Goal: Information Seeking & Learning: Learn about a topic

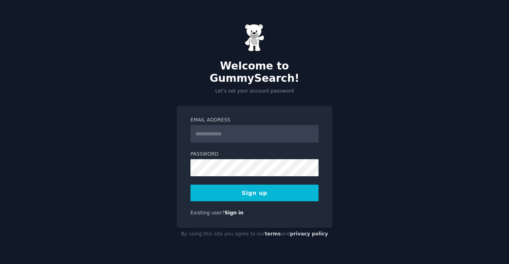
click at [223, 128] on input "Email Address" at bounding box center [254, 133] width 128 height 17
type input "**********"
drag, startPoint x: 229, startPoint y: 128, endPoint x: 286, endPoint y: 133, distance: 57.9
click at [286, 133] on input "**********" at bounding box center [254, 133] width 128 height 17
click at [259, 186] on button "Sign up" at bounding box center [254, 193] width 128 height 17
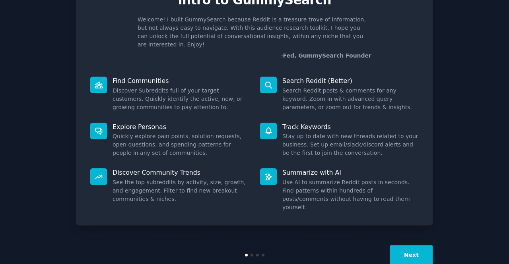
scroll to position [46, 0]
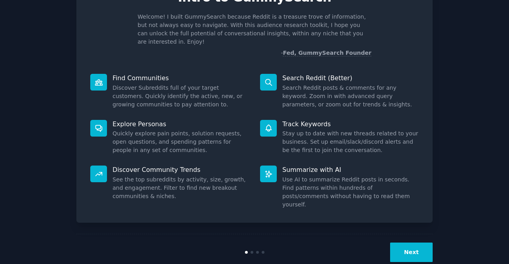
click at [422, 243] on button "Next" at bounding box center [411, 252] width 43 height 19
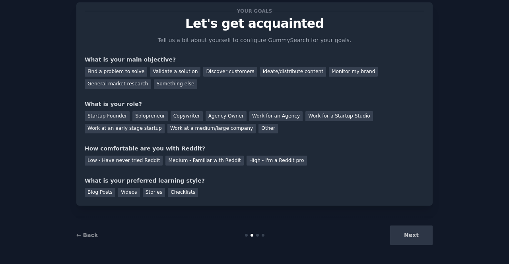
click at [422, 235] on div "Next" at bounding box center [373, 235] width 119 height 19
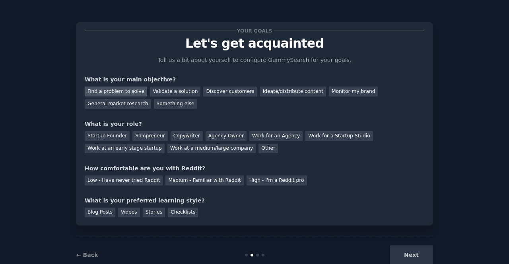
scroll to position [0, 0]
click at [118, 89] on div "Find a problem to solve" at bounding box center [116, 92] width 62 height 10
click at [141, 136] on div "Solopreneur" at bounding box center [149, 136] width 35 height 10
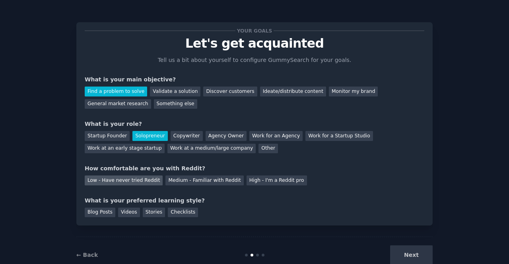
click at [106, 181] on div "Low - Have never tried Reddit" at bounding box center [124, 181] width 78 height 10
click at [149, 213] on div "Stories" at bounding box center [154, 213] width 22 height 10
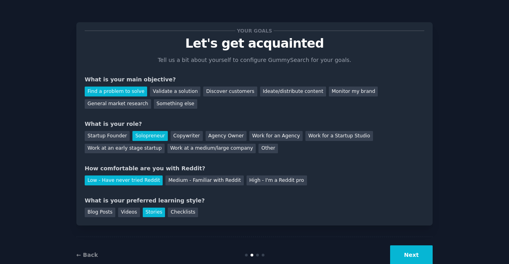
click at [407, 255] on button "Next" at bounding box center [411, 255] width 43 height 19
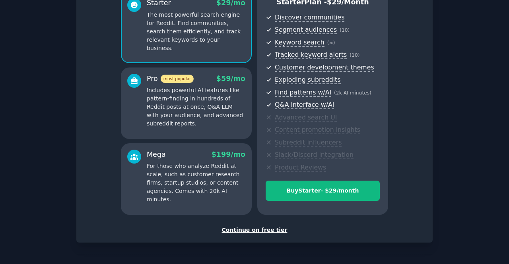
scroll to position [105, 0]
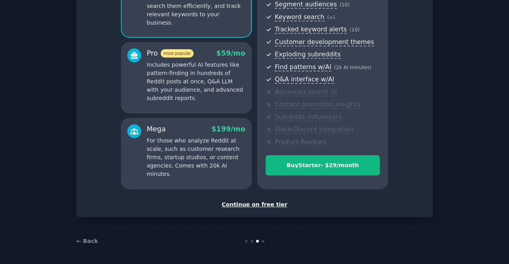
click at [240, 204] on div "Continue on free tier" at bounding box center [255, 205] width 340 height 8
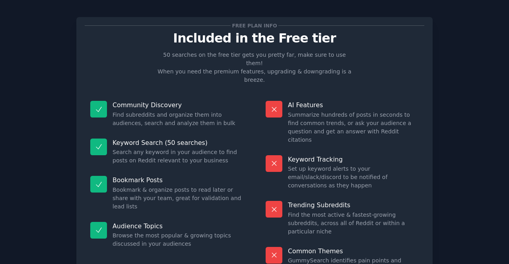
scroll to position [45, 0]
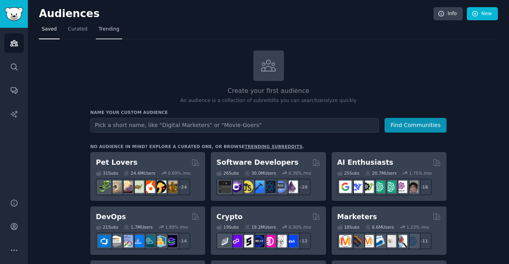
click at [113, 32] on span "Trending" at bounding box center [109, 29] width 21 height 7
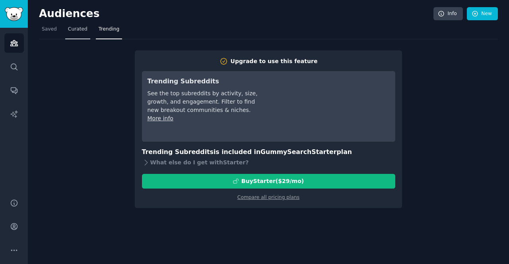
click at [81, 31] on span "Curated" at bounding box center [77, 29] width 19 height 7
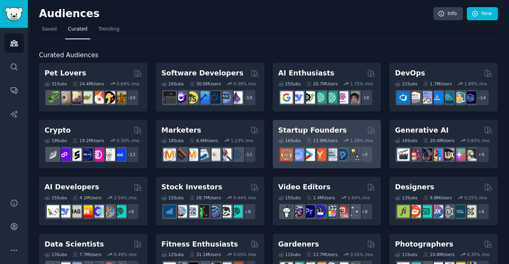
click at [319, 128] on h2 "Startup Founders" at bounding box center [312, 131] width 68 height 10
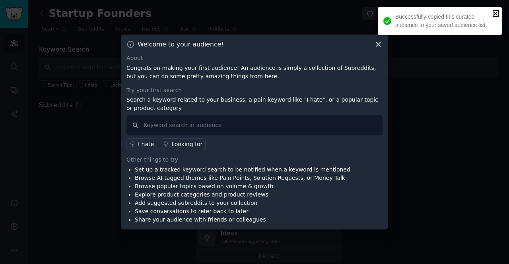
click at [495, 12] on icon "close" at bounding box center [496, 13] width 6 height 6
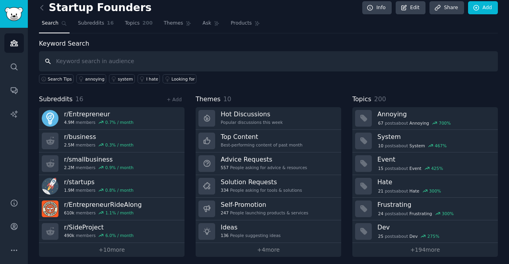
scroll to position [8, 0]
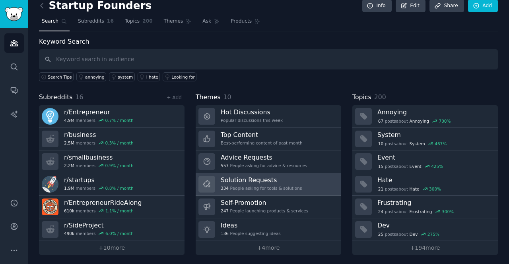
click at [255, 178] on h3 "Solution Requests" at bounding box center [261, 180] width 81 height 8
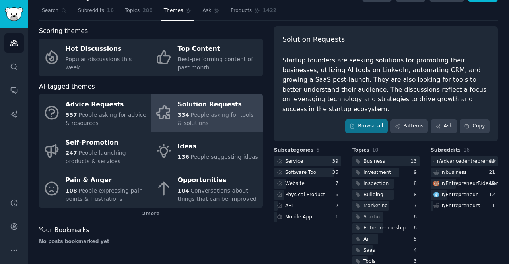
scroll to position [23, 0]
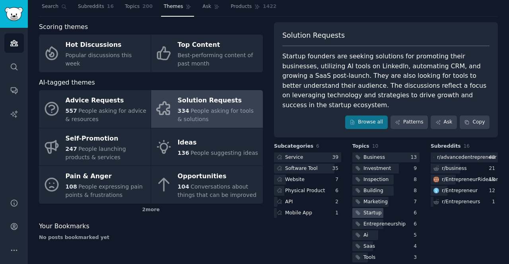
click at [373, 210] on div "Startup" at bounding box center [372, 213] width 18 height 7
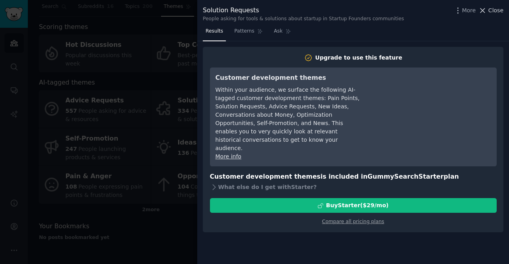
click at [499, 10] on span "Close" at bounding box center [495, 10] width 15 height 8
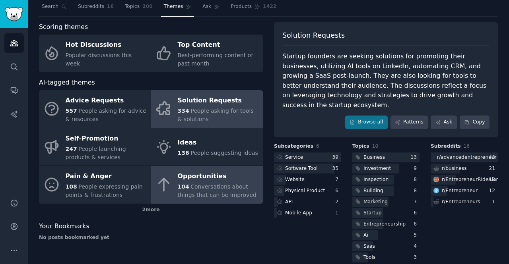
click at [199, 178] on div "Opportunities" at bounding box center [218, 177] width 81 height 13
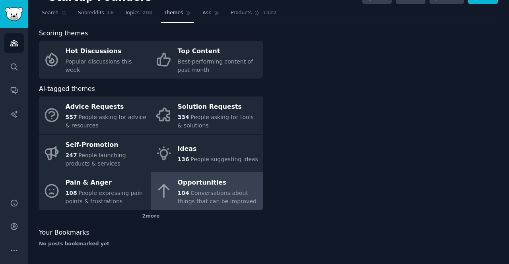
scroll to position [16, 0]
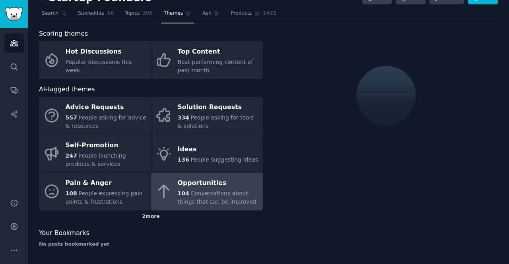
click at [147, 219] on div "2 more" at bounding box center [151, 217] width 224 height 13
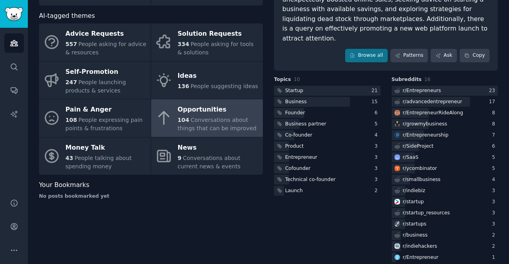
scroll to position [10, 0]
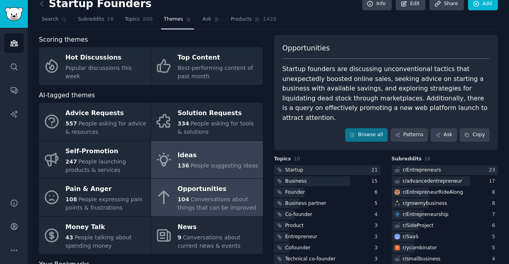
click at [212, 166] on span "People suggesting ideas" at bounding box center [224, 166] width 68 height 6
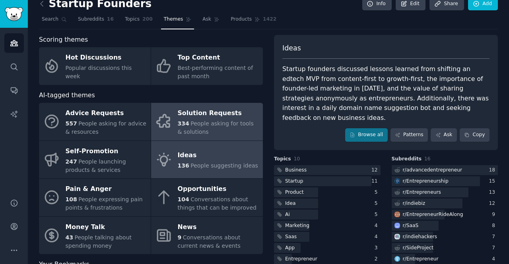
click at [191, 117] on div "Solution Requests" at bounding box center [218, 113] width 81 height 13
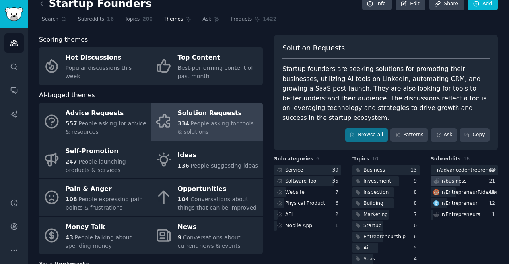
click at [451, 178] on div "r/ business" at bounding box center [454, 181] width 25 height 7
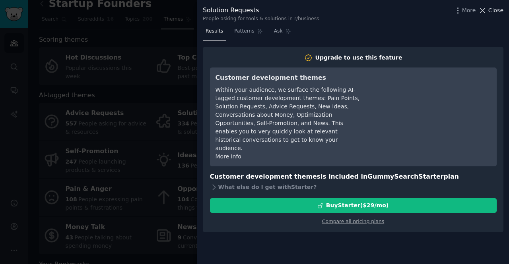
click at [494, 12] on span "Close" at bounding box center [495, 10] width 15 height 8
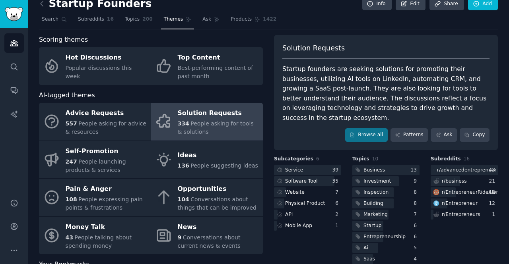
scroll to position [41, 0]
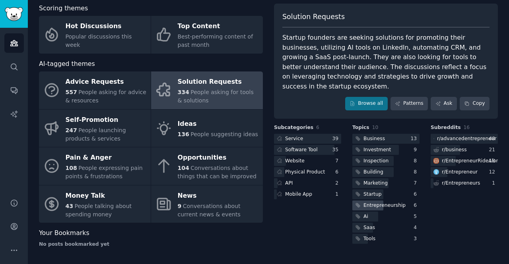
click at [414, 202] on div "6" at bounding box center [417, 205] width 6 height 7
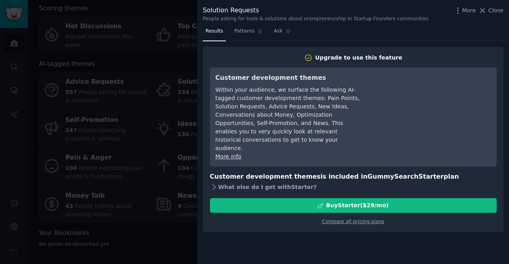
click at [214, 183] on icon at bounding box center [214, 187] width 8 height 8
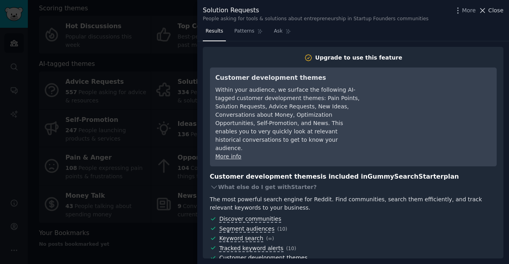
click at [500, 10] on span "Close" at bounding box center [495, 10] width 15 height 8
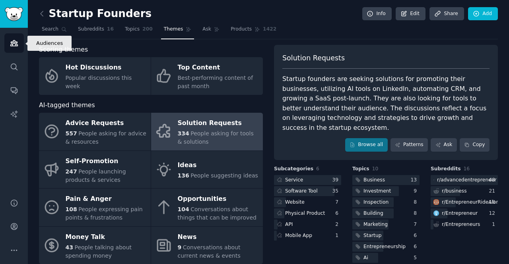
click at [11, 45] on icon "Sidebar" at bounding box center [14, 43] width 8 height 8
